Goal: Task Accomplishment & Management: Use online tool/utility

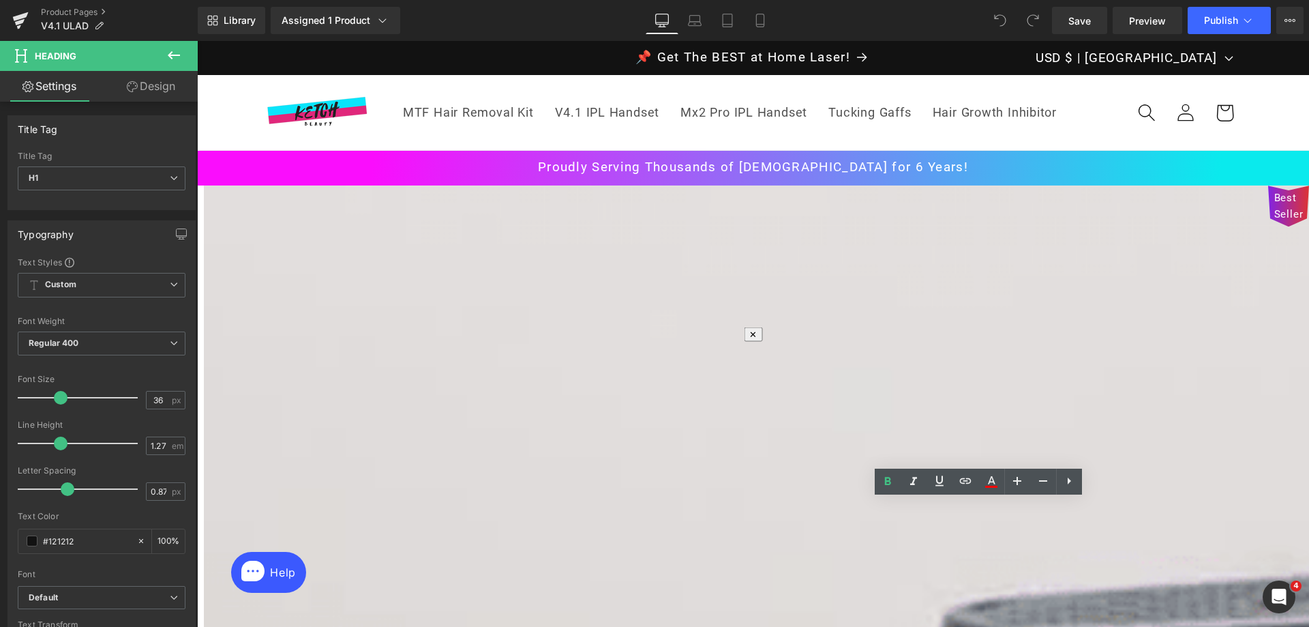
drag, startPoint x: 1070, startPoint y: 546, endPoint x: 1011, endPoint y: 541, distance: 59.5
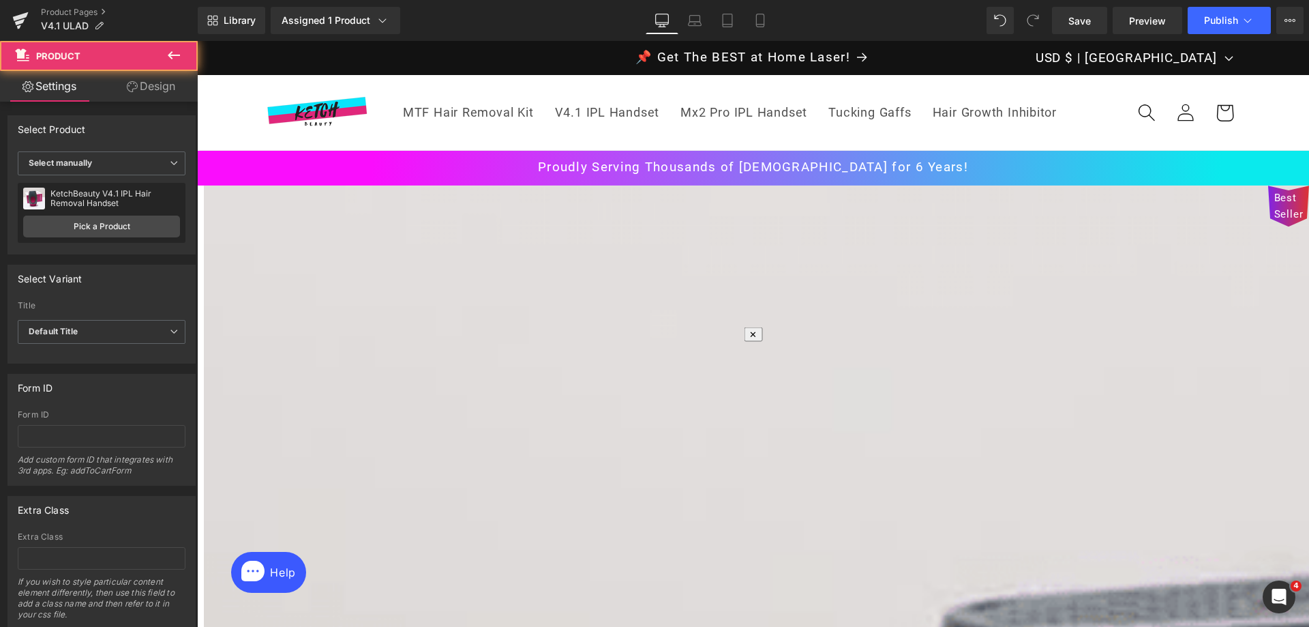
click at [1080, 25] on span "Save" at bounding box center [1080, 21] width 23 height 14
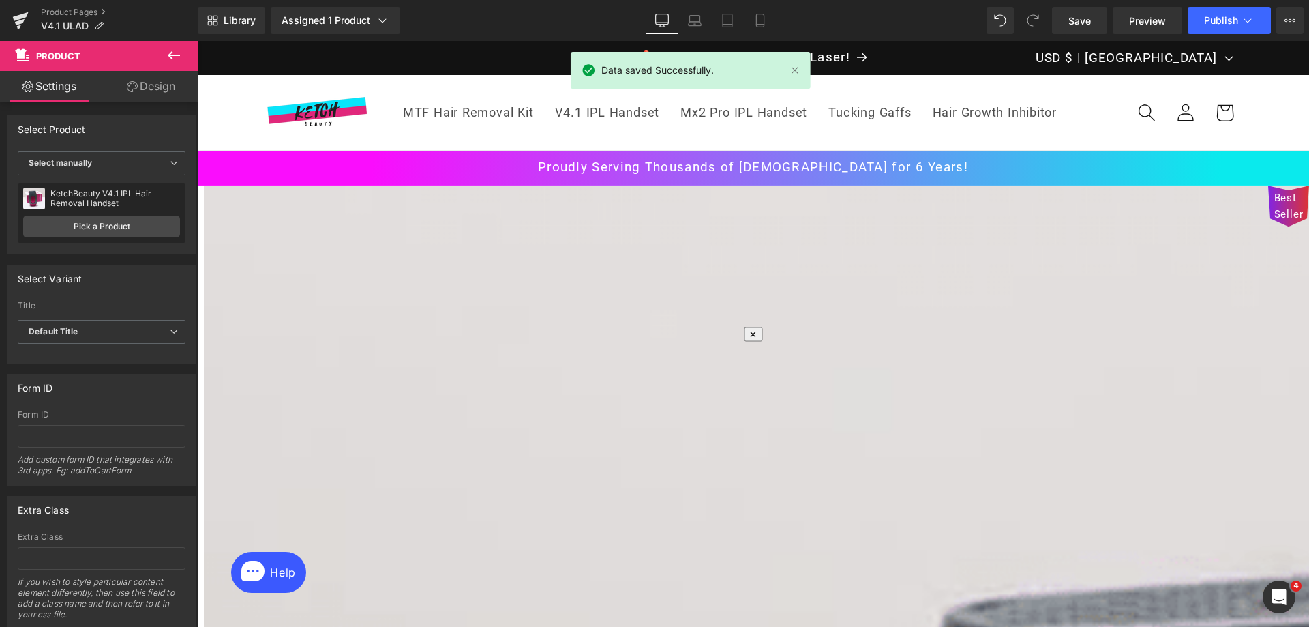
click at [1227, 25] on span "Publish" at bounding box center [1221, 20] width 34 height 11
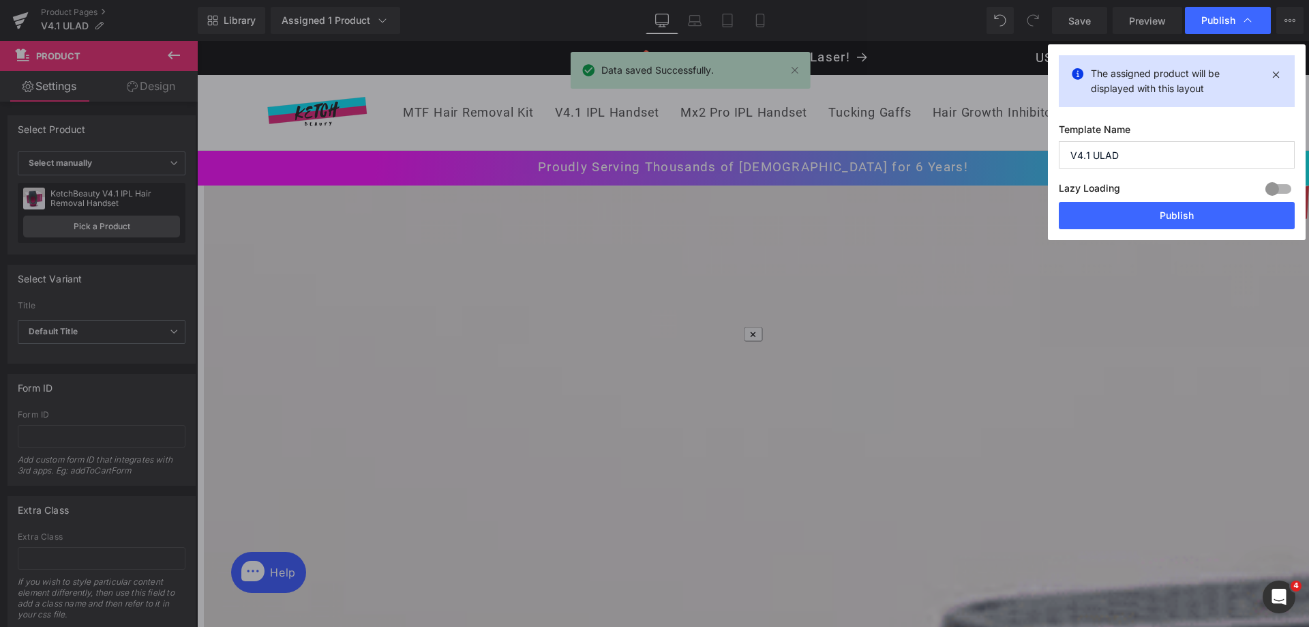
click at [1133, 215] on button "Publish" at bounding box center [1177, 215] width 236 height 27
